Goal: Information Seeking & Learning: Learn about a topic

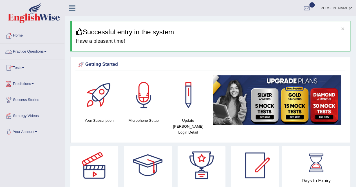
click at [41, 53] on link "Practice Questions" at bounding box center [32, 51] width 64 height 14
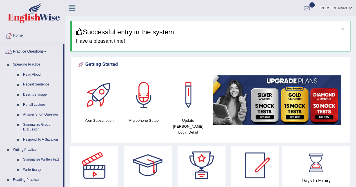
click at [36, 73] on link "Read Aloud" at bounding box center [42, 75] width 43 height 10
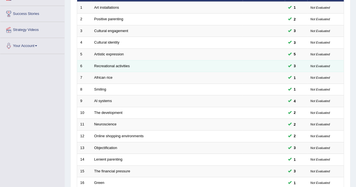
scroll to position [183, 0]
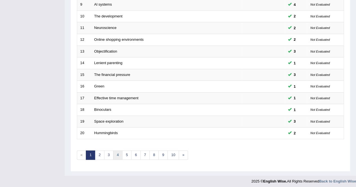
click at [117, 155] on link "4" at bounding box center [117, 155] width 9 height 9
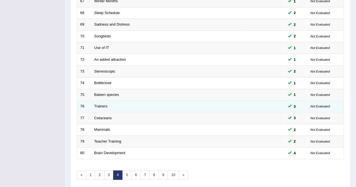
scroll to position [183, 0]
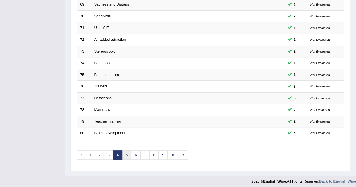
click at [126, 152] on link "5" at bounding box center [126, 155] width 9 height 9
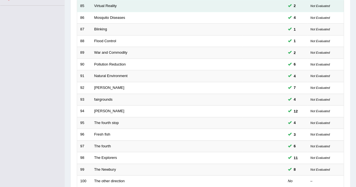
scroll to position [169, 0]
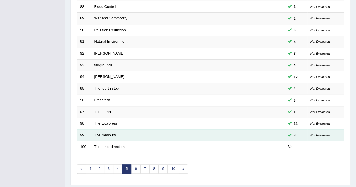
click at [113, 135] on link "The Newbury" at bounding box center [105, 135] width 22 height 4
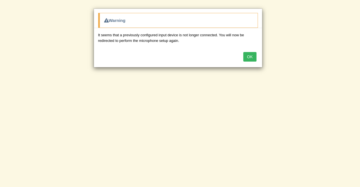
click at [248, 55] on button "OK" at bounding box center [250, 57] width 13 height 10
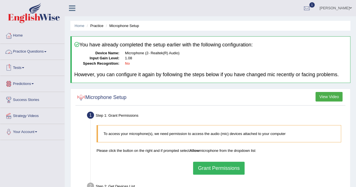
click at [26, 52] on link "Practice Questions" at bounding box center [32, 51] width 64 height 14
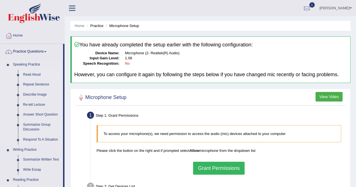
click at [35, 73] on link "Read Aloud" at bounding box center [42, 75] width 43 height 10
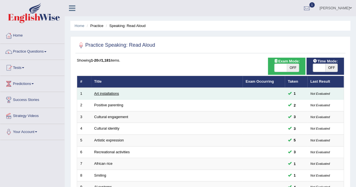
click at [114, 93] on link "Art installations" at bounding box center [106, 93] width 25 height 4
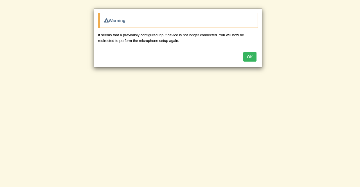
drag, startPoint x: 254, startPoint y: 57, endPoint x: 252, endPoint y: 54, distance: 3.2
click at [254, 56] on button "OK" at bounding box center [250, 57] width 13 height 10
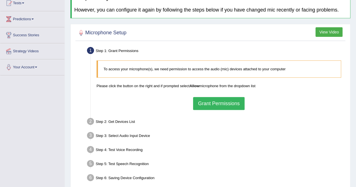
scroll to position [84, 0]
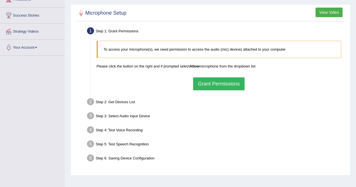
click at [221, 85] on button "Grant Permissions" at bounding box center [218, 83] width 51 height 13
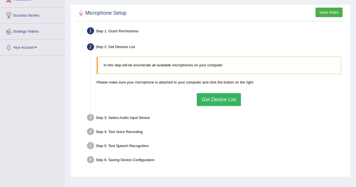
click at [223, 98] on button "Get Device List" at bounding box center [219, 99] width 44 height 13
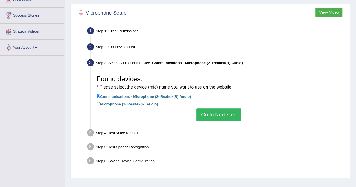
click at [216, 113] on button "Go to Next step" at bounding box center [218, 114] width 45 height 13
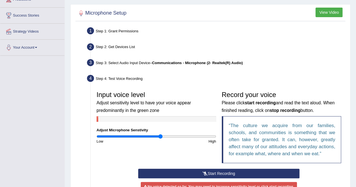
scroll to position [113, 0]
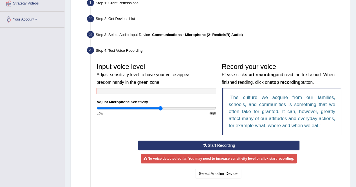
click at [243, 144] on button "Start Recording" at bounding box center [218, 146] width 161 height 10
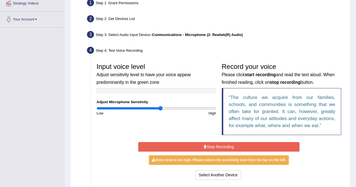
click at [240, 144] on button "Stop Recording" at bounding box center [218, 147] width 161 height 10
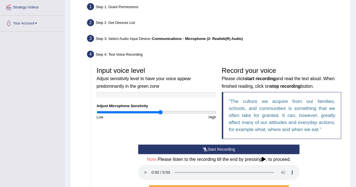
scroll to position [108, 0]
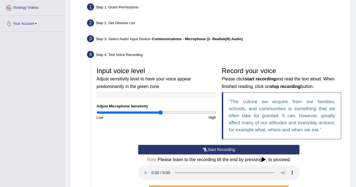
click at [219, 149] on button "Start Recording" at bounding box center [218, 150] width 161 height 10
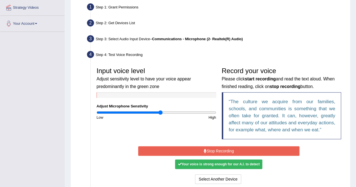
scroll to position [137, 0]
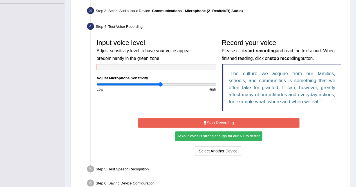
click at [219, 124] on button "Stop Recording" at bounding box center [218, 123] width 161 height 10
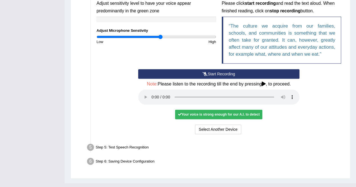
scroll to position [193, 0]
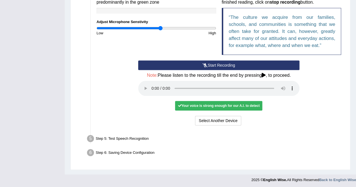
click at [214, 108] on div "Your voice is strong enough for our A.I. to detect" at bounding box center [218, 106] width 87 height 10
click at [212, 105] on div "Your voice is strong enough for our A.I. to detect" at bounding box center [218, 106] width 87 height 10
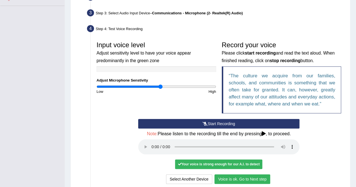
scroll to position [169, 0]
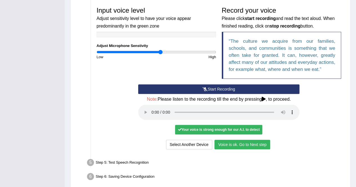
click at [217, 129] on div "Your voice is strong enough for our A.I. to detect" at bounding box center [218, 130] width 87 height 10
click at [239, 127] on div "Your voice is strong enough for our A.I. to detect" at bounding box center [218, 130] width 87 height 10
click at [251, 144] on button "Voice is ok. Go to Next step" at bounding box center [243, 145] width 56 height 10
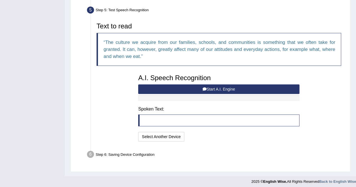
click at [227, 90] on button "Start A.I. Engine" at bounding box center [218, 89] width 161 height 10
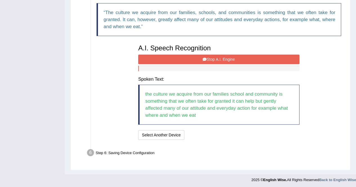
scroll to position [199, 0]
click at [235, 60] on button "Stop A.I. Engine" at bounding box center [218, 60] width 161 height 10
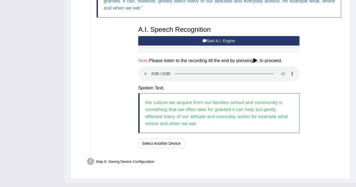
scroll to position [226, 0]
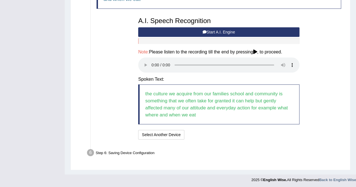
click at [207, 115] on blockquote "the culture we acquire from our families school and community is something that…" at bounding box center [218, 104] width 161 height 40
click at [231, 32] on button "Start A.I. Engine" at bounding box center [218, 32] width 161 height 10
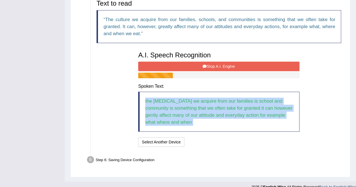
scroll to position [197, 0]
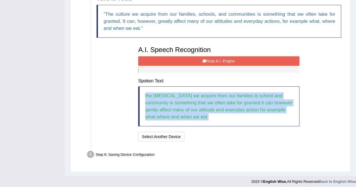
click at [285, 61] on button "Stop A.I. Engine" at bounding box center [218, 61] width 161 height 10
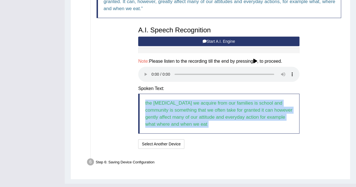
scroll to position [225, 0]
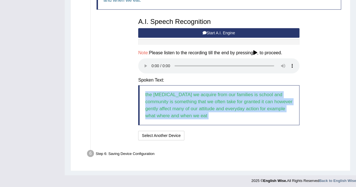
click at [324, 125] on div "Text to read The culture we acquire from our families, schools, and communities…" at bounding box center [219, 52] width 250 height 178
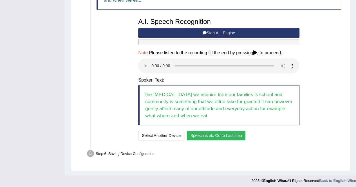
scroll to position [226, 0]
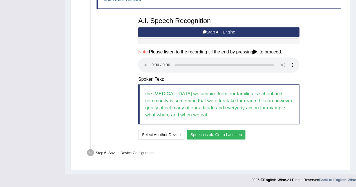
click at [227, 134] on button "Speech is ok. Go to Last step" at bounding box center [216, 135] width 59 height 10
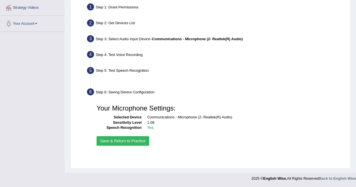
scroll to position [108, 0]
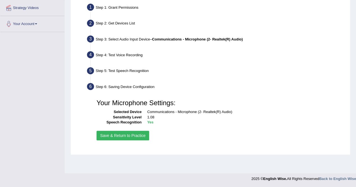
click at [134, 135] on button "Save & Return to Practice" at bounding box center [123, 136] width 53 height 10
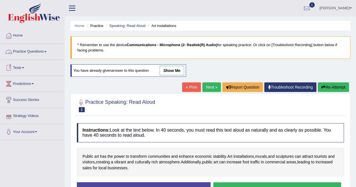
click at [32, 50] on link "Practice Questions" at bounding box center [32, 51] width 64 height 14
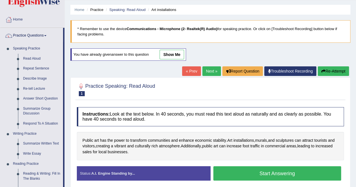
scroll to position [28, 0]
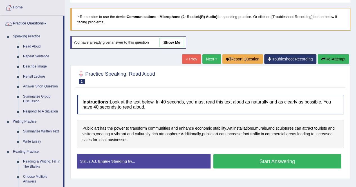
click at [210, 57] on link "Next »" at bounding box center [211, 59] width 19 height 10
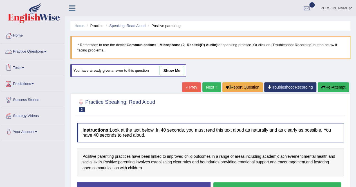
click at [32, 50] on link "Practice Questions" at bounding box center [32, 51] width 64 height 14
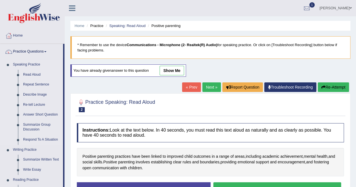
click at [33, 73] on link "Read Aloud" at bounding box center [42, 75] width 43 height 10
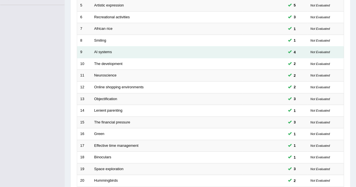
scroll to position [183, 0]
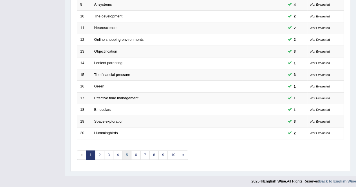
click at [124, 152] on link "5" at bounding box center [126, 155] width 9 height 9
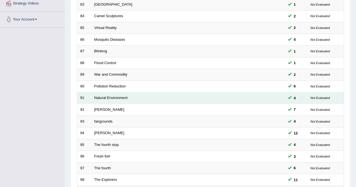
scroll to position [183, 0]
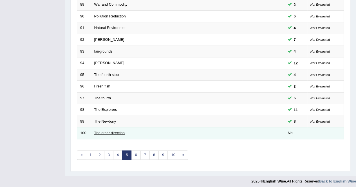
click at [104, 131] on link "The other direction" at bounding box center [109, 133] width 30 height 4
